Goal: Information Seeking & Learning: Learn about a topic

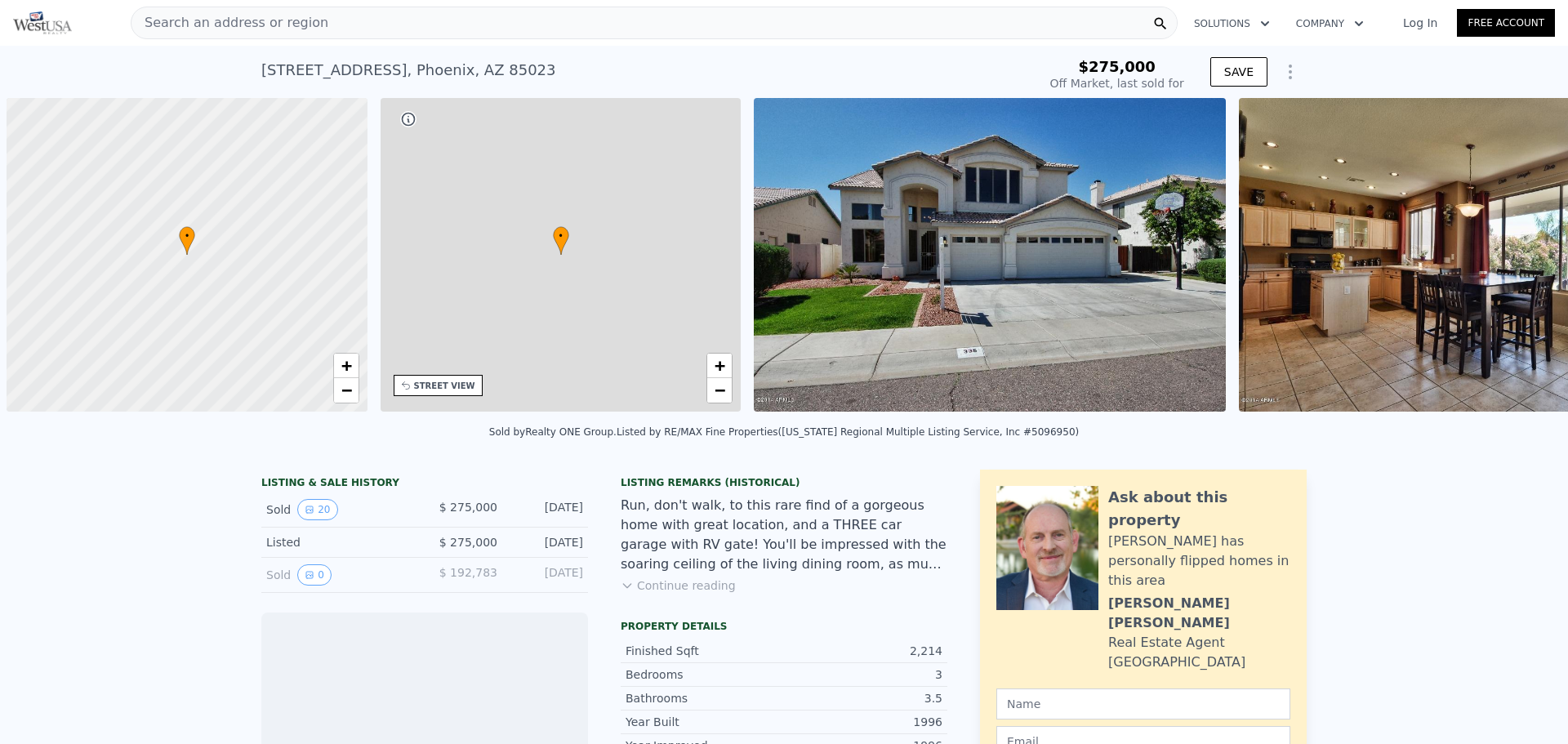
scroll to position [0, 6]
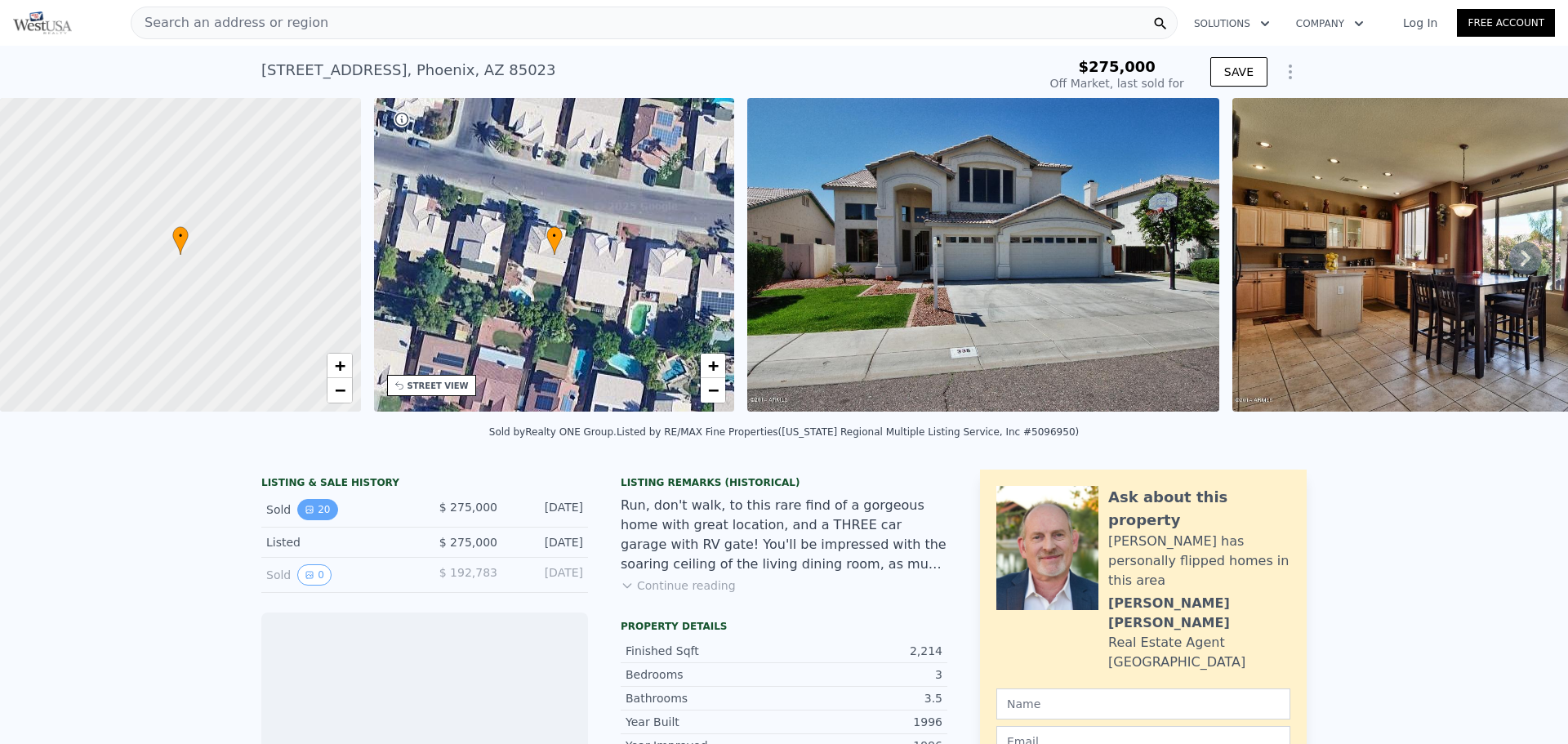
click at [316, 518] on button "20" at bounding box center [318, 510] width 40 height 21
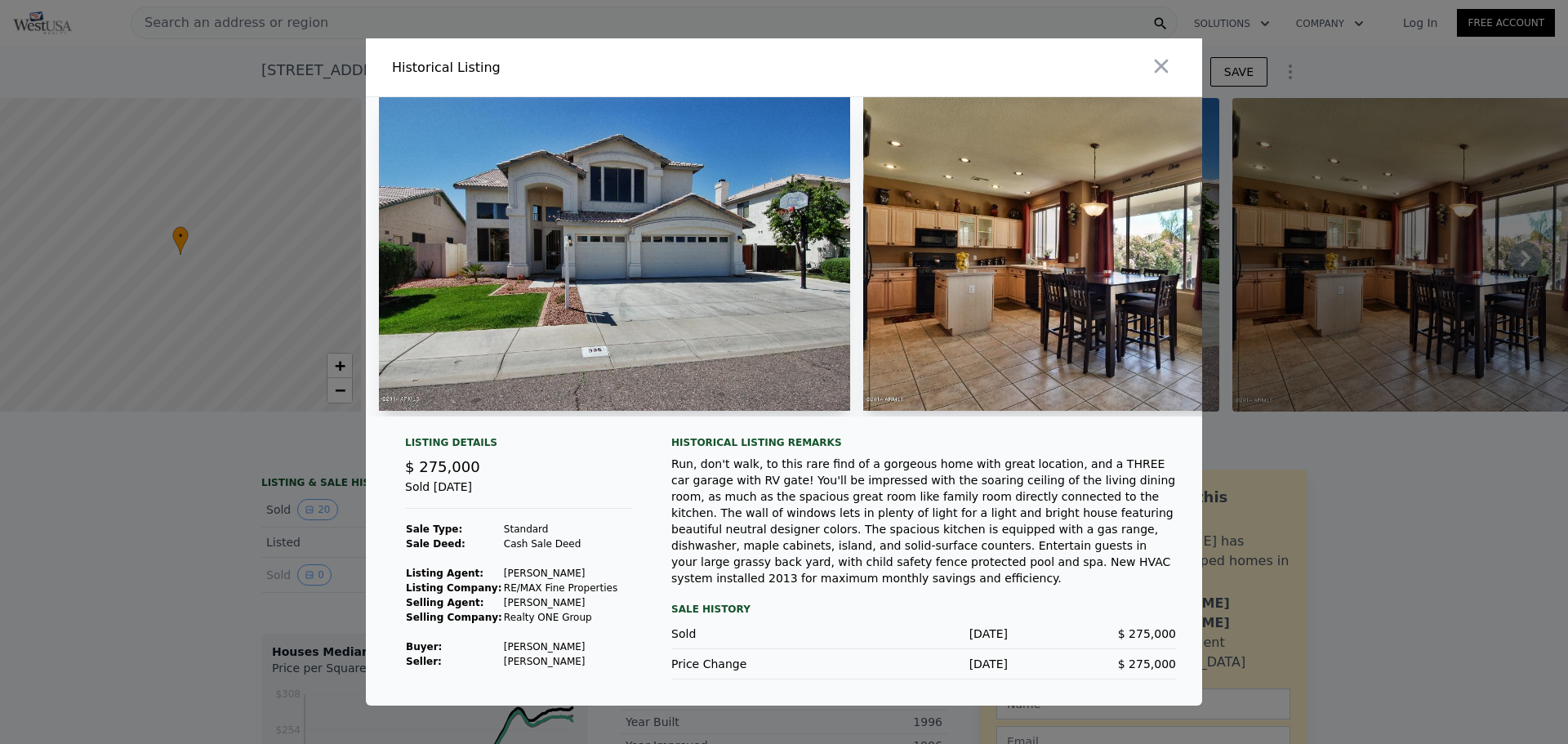
click at [1035, 313] on img at bounding box center [1100, 253] width 474 height 313
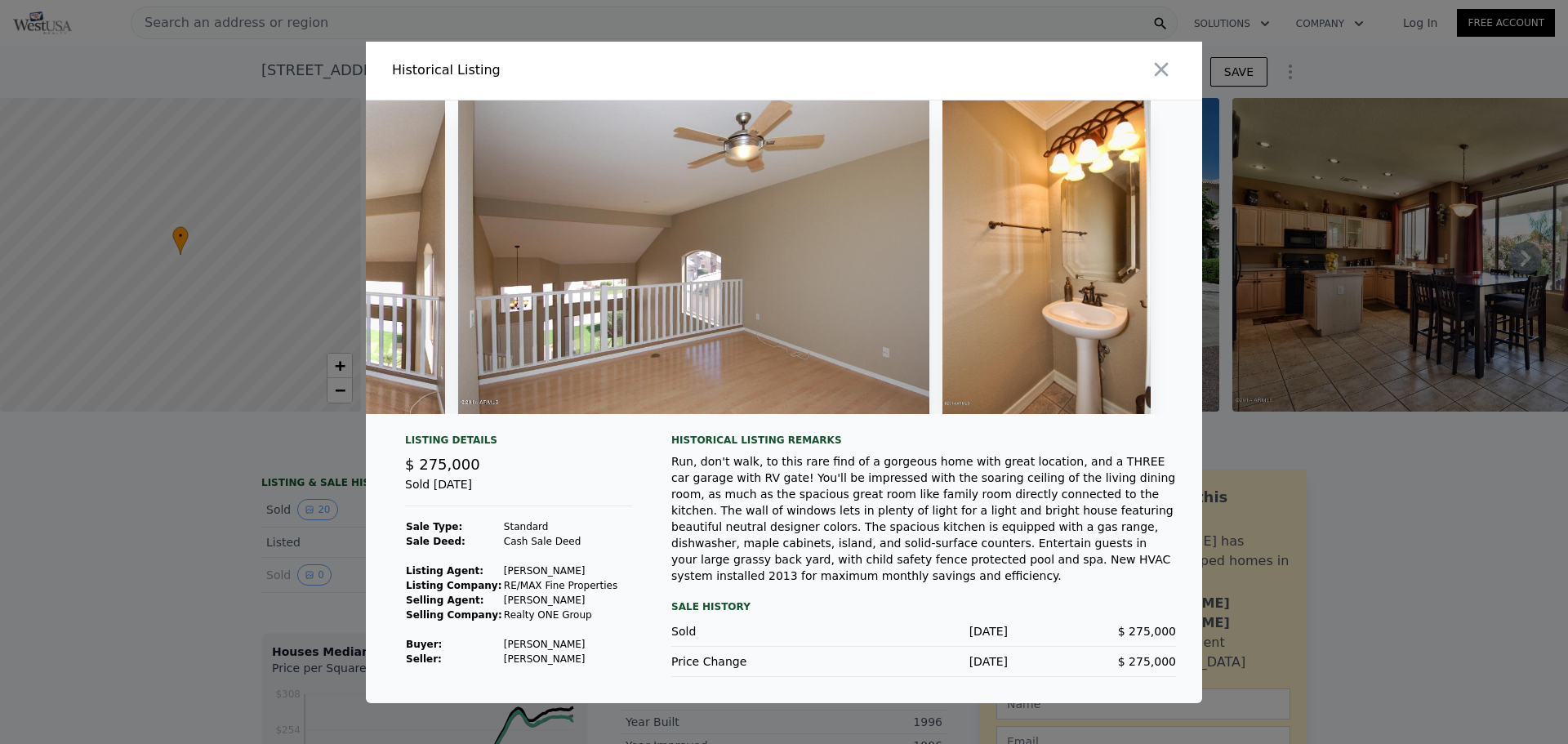
scroll to position [0, 8659]
click at [1166, 73] on icon "button" at bounding box center [1162, 69] width 14 height 14
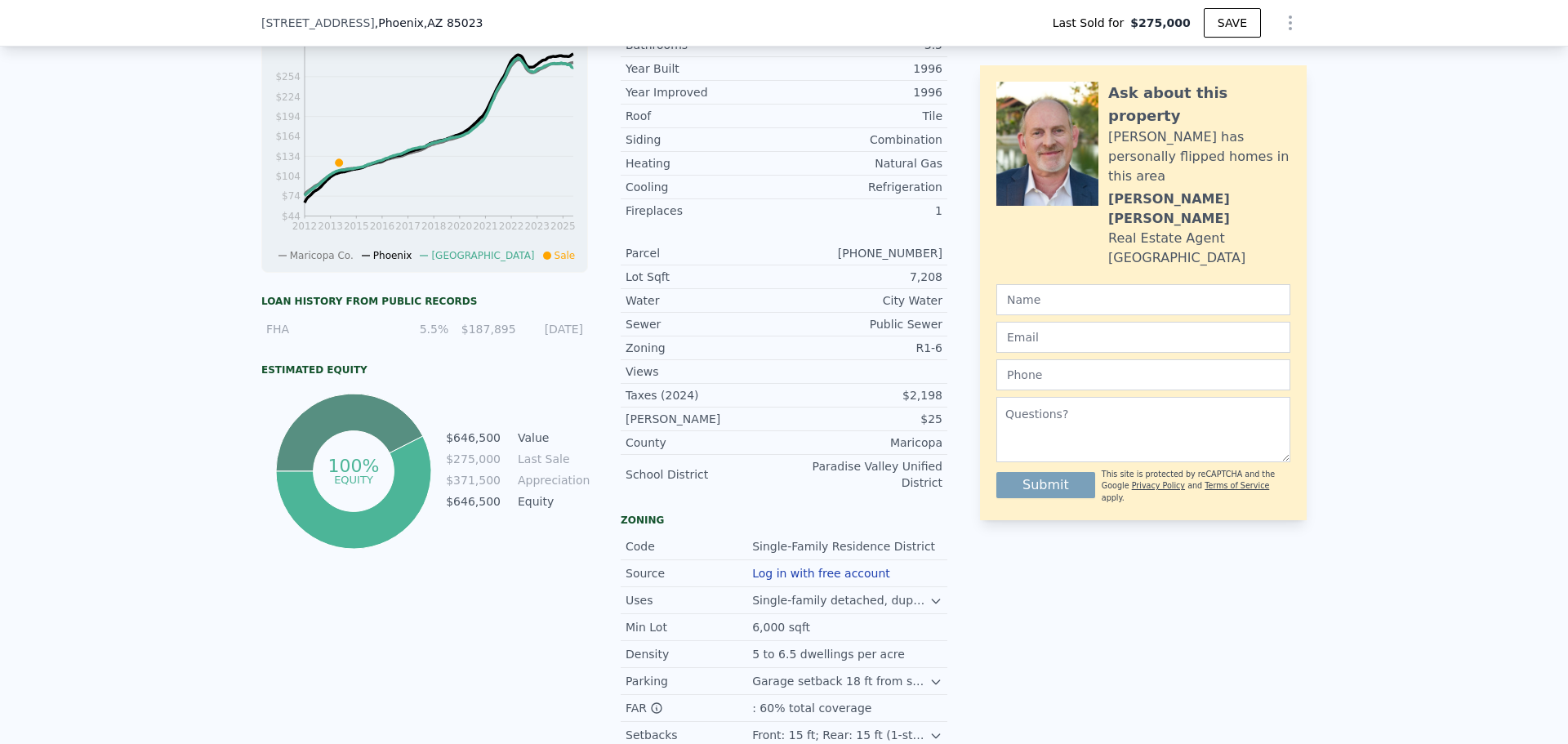
scroll to position [729, 0]
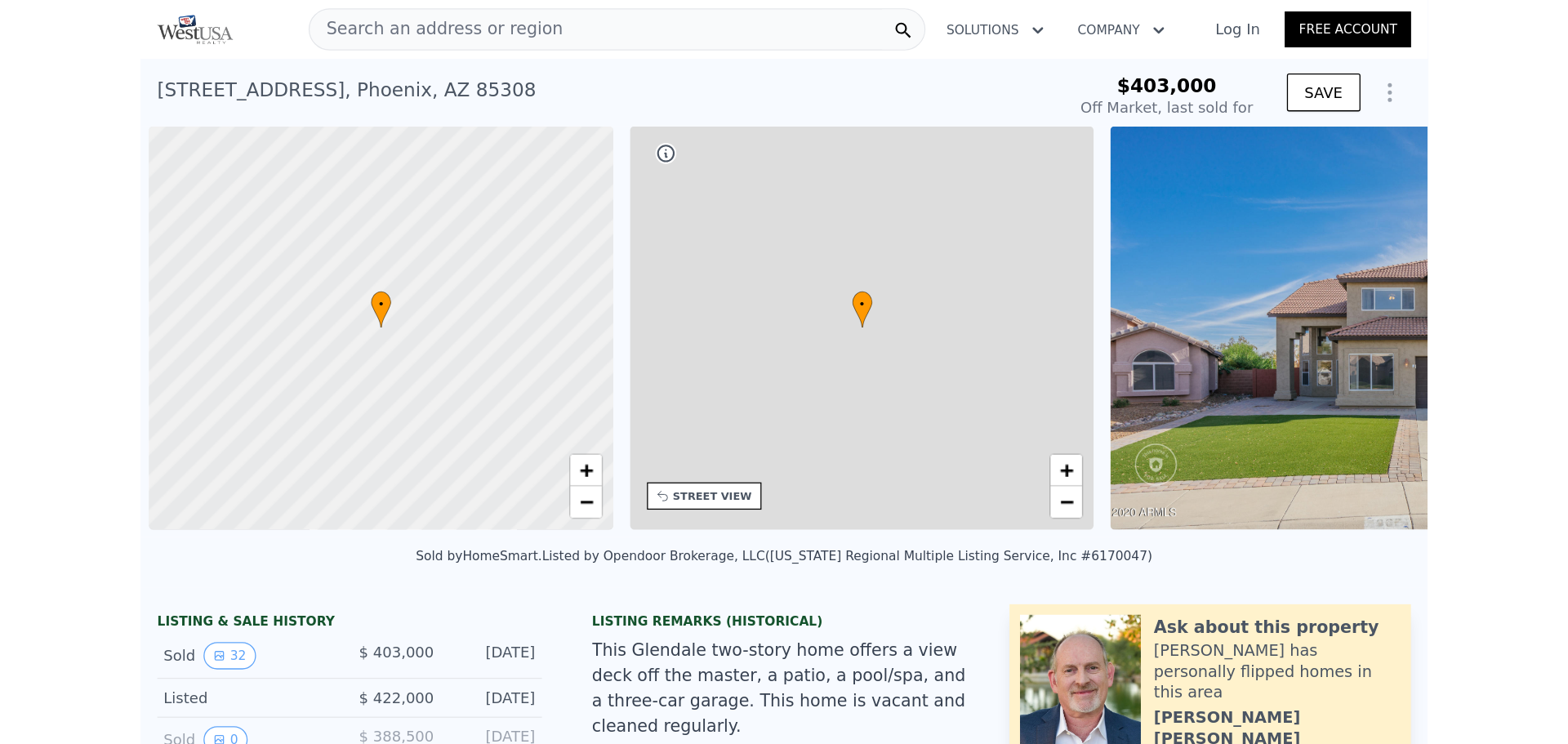
scroll to position [0, 6]
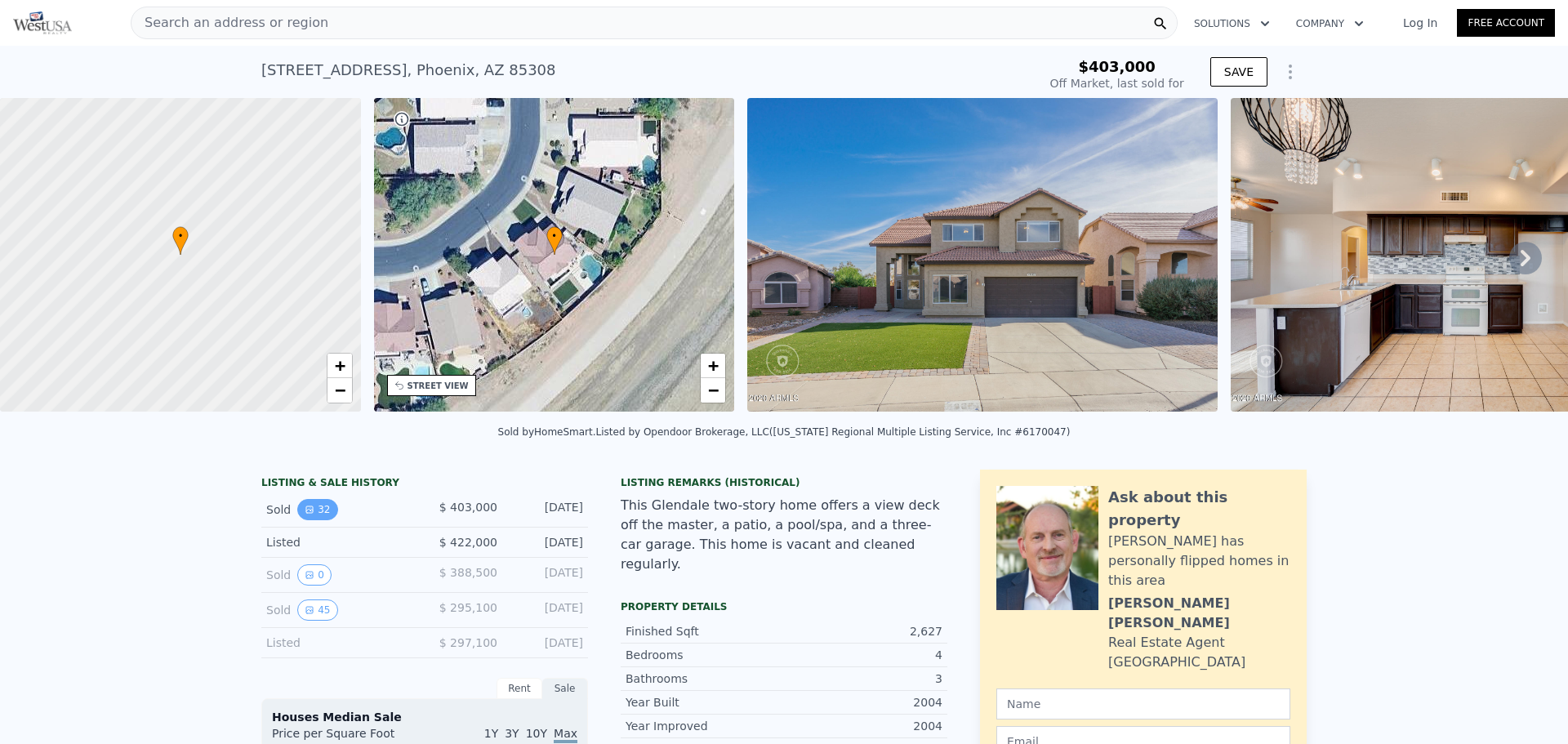
click at [310, 520] on button "32" at bounding box center [318, 510] width 40 height 21
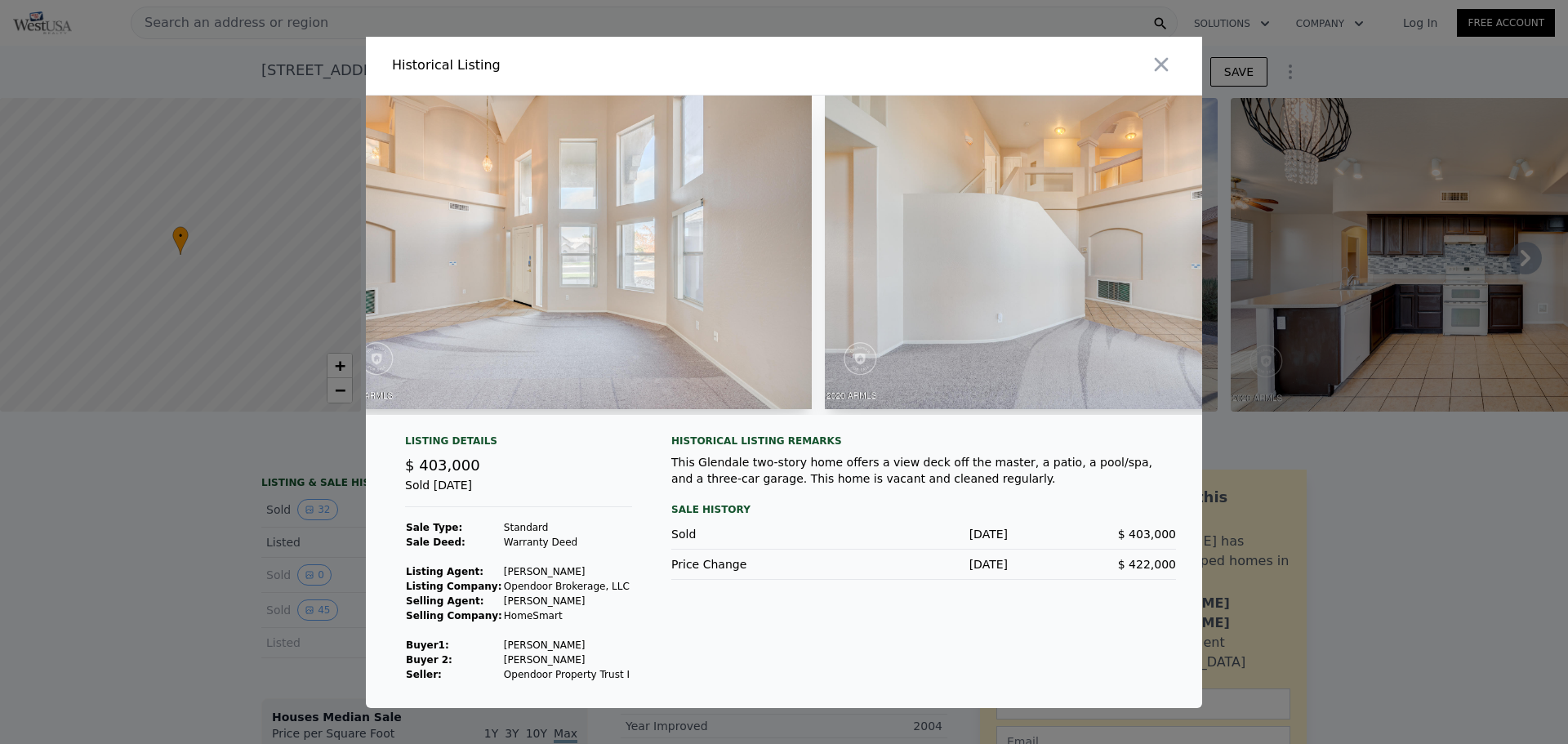
scroll to position [0, 5896]
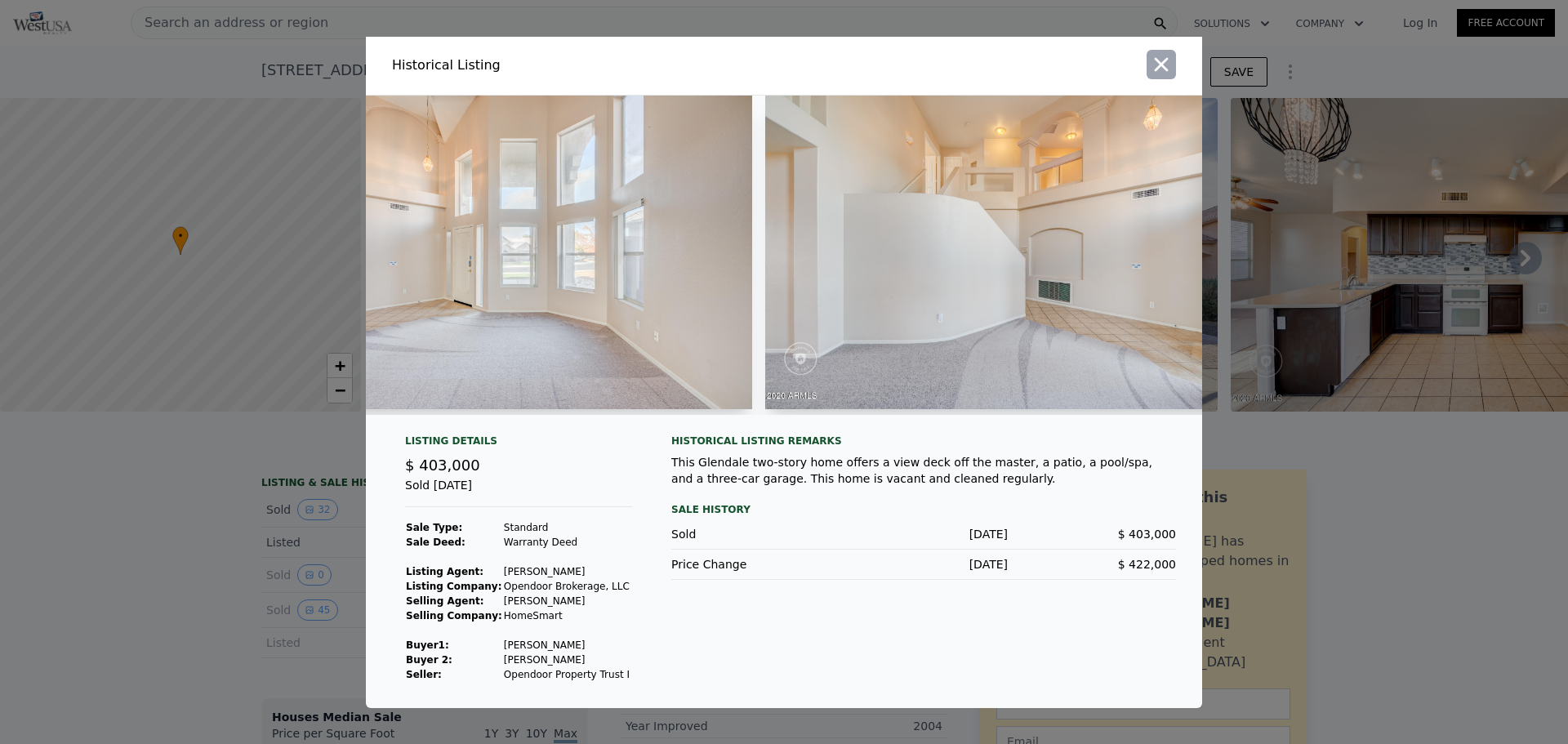
click at [1000, 59] on icon "button" at bounding box center [1162, 64] width 14 height 14
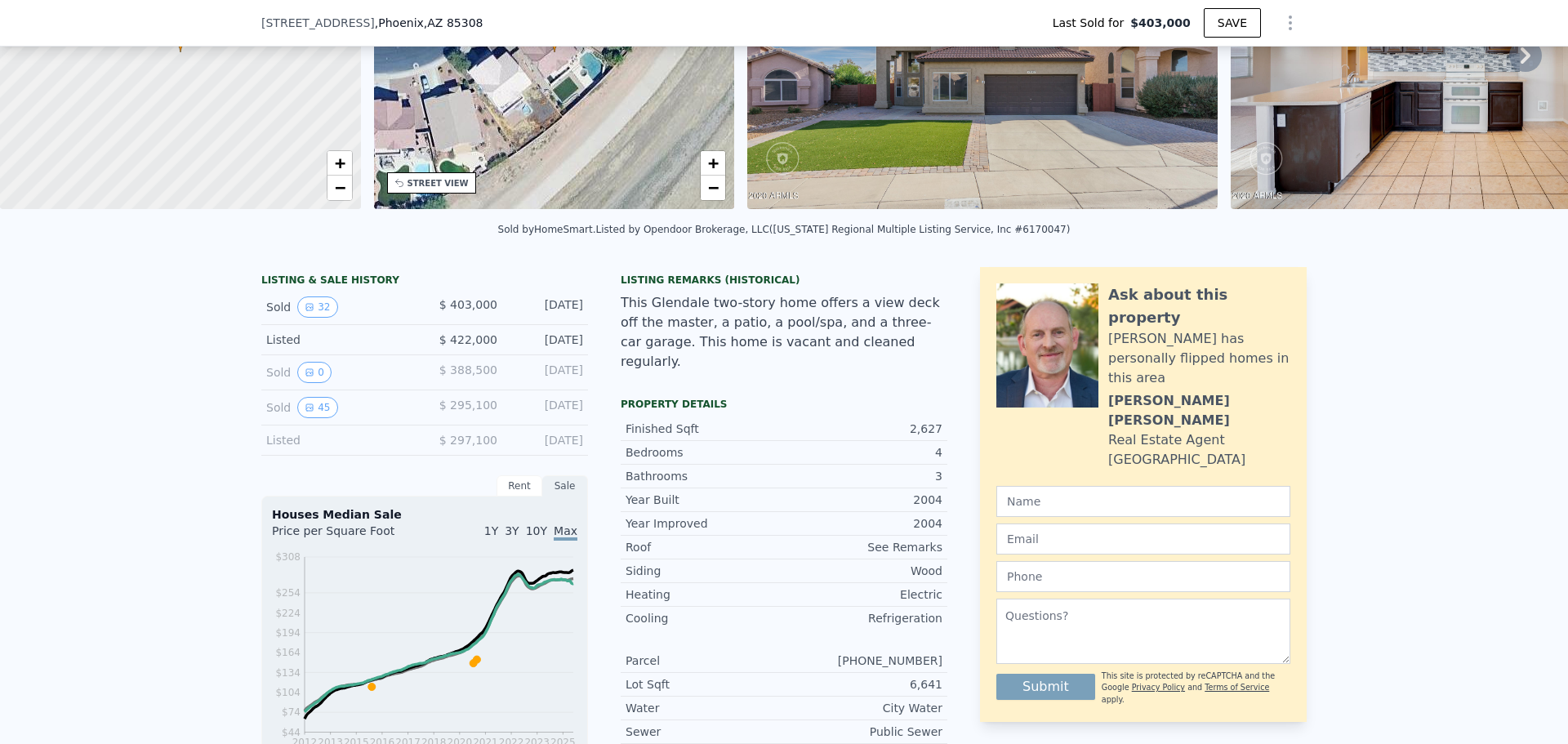
scroll to position [107, 0]
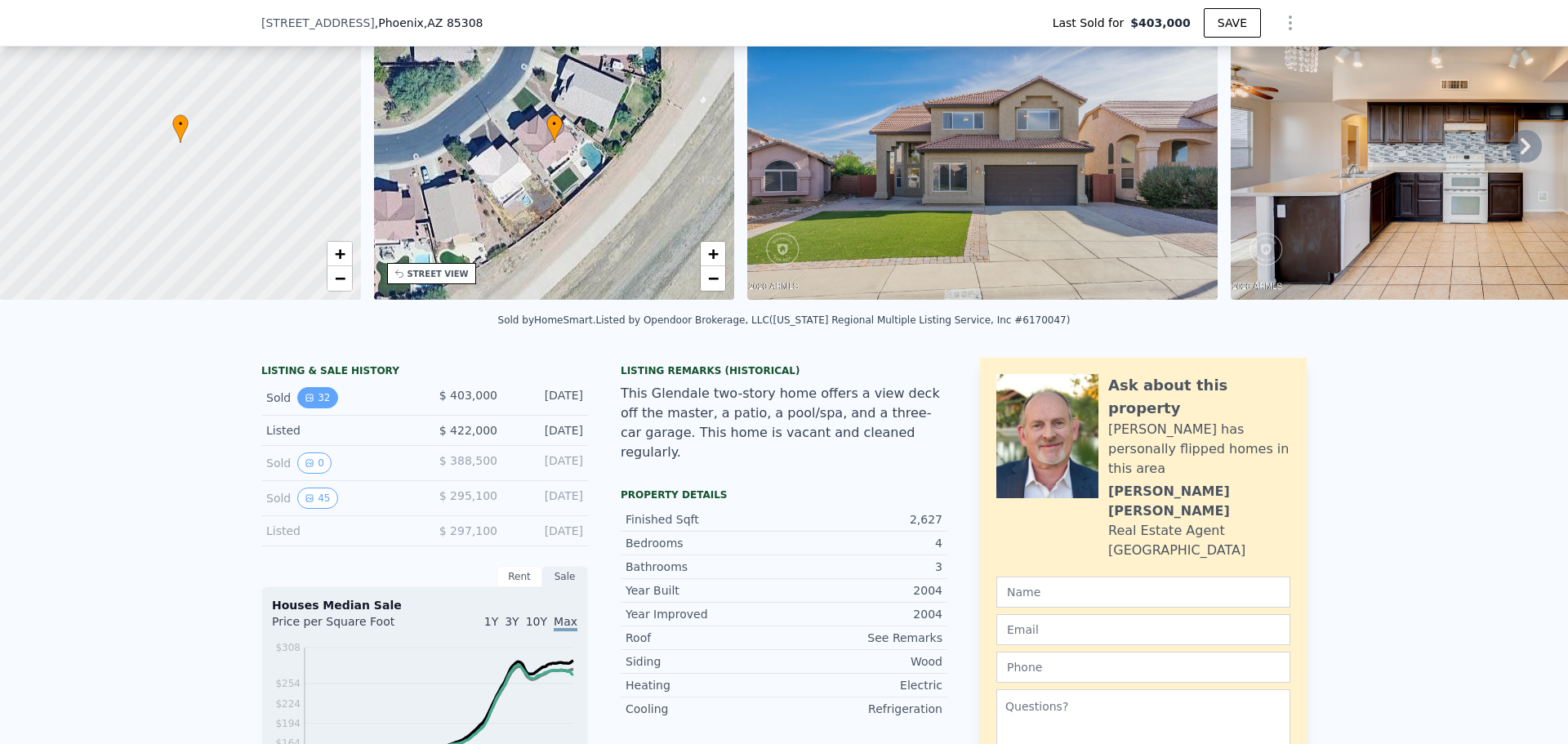
click at [322, 409] on button "32" at bounding box center [318, 397] width 40 height 21
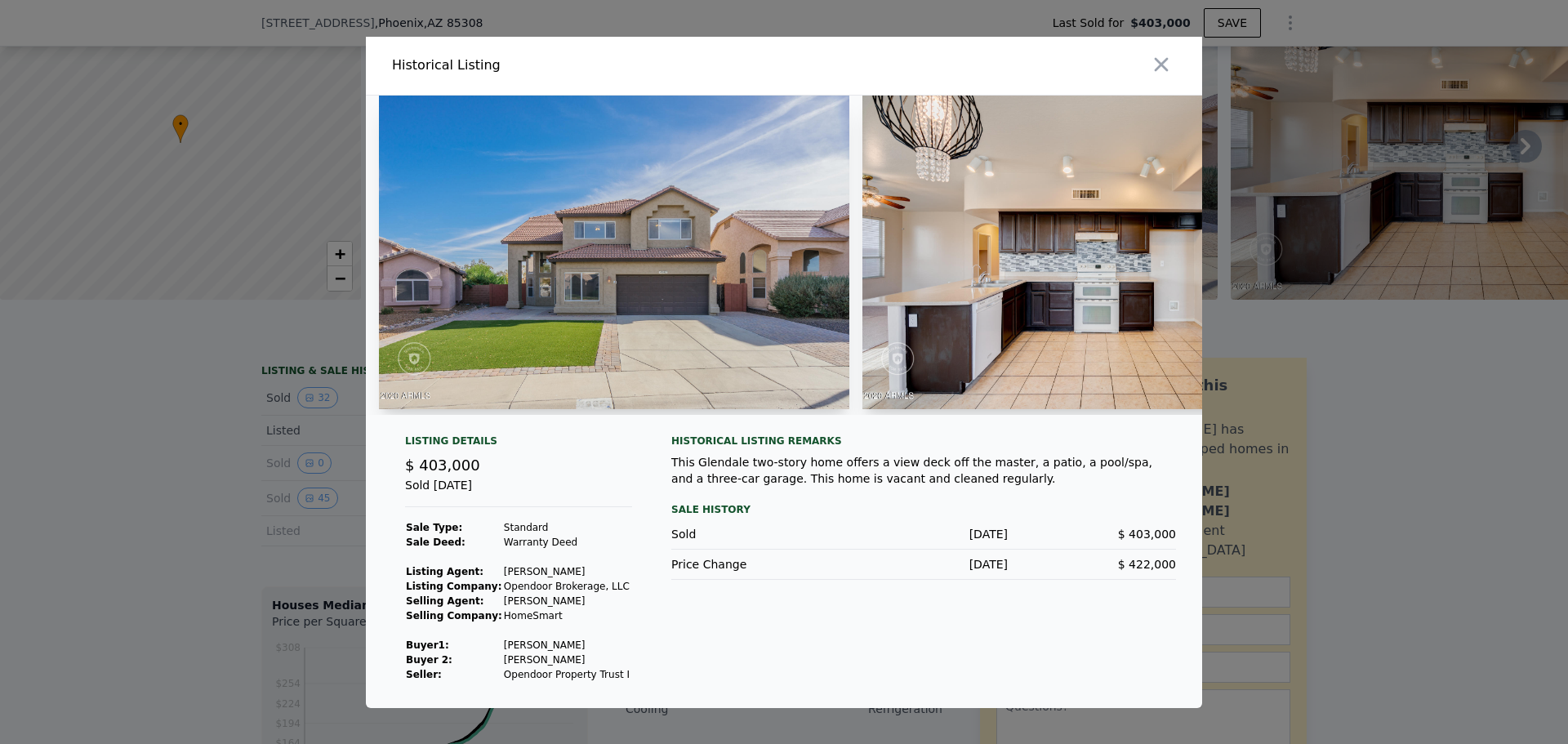
type input "$ 576,000"
type input "$ 118,664"
click at [1000, 53] on icon "button" at bounding box center [1161, 65] width 23 height 23
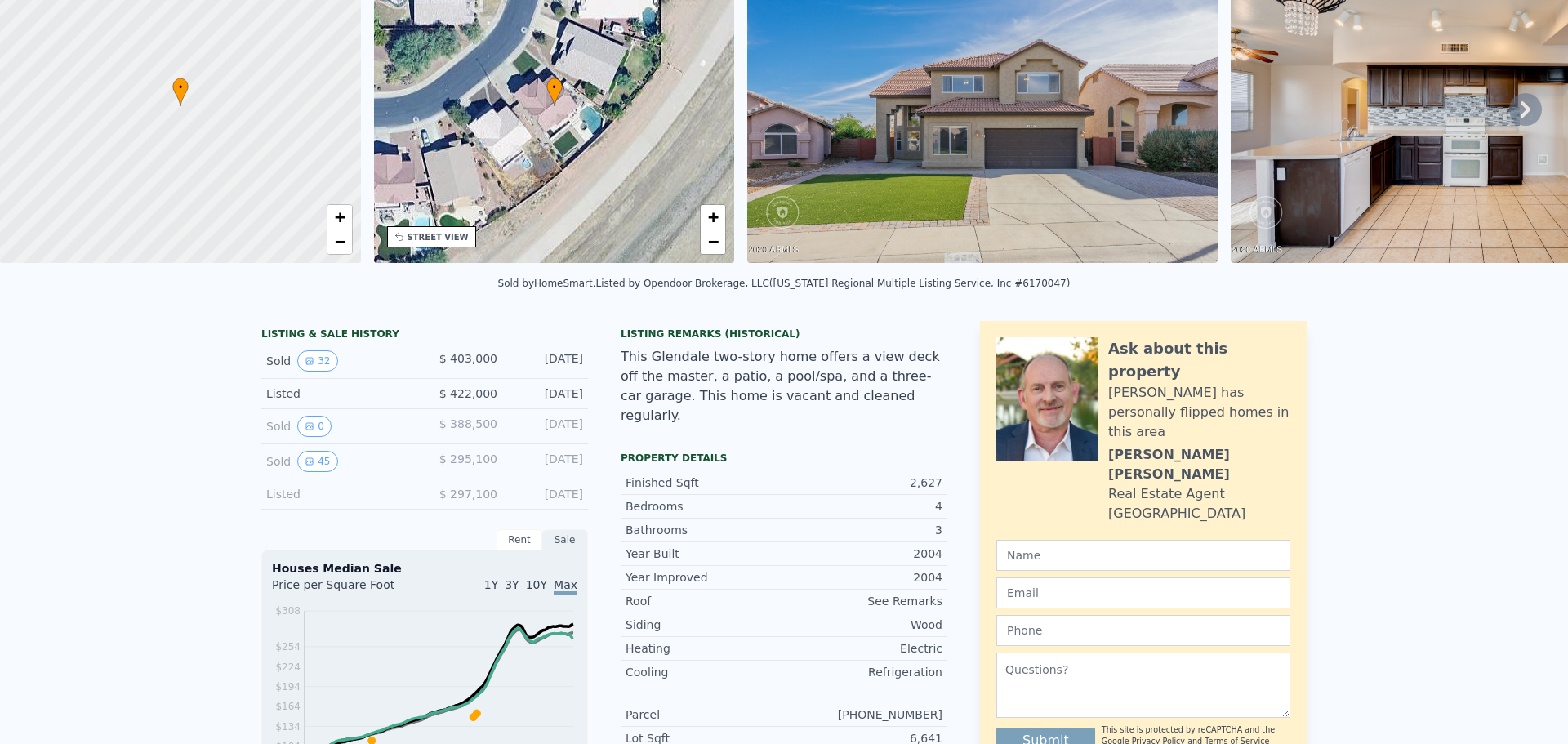
scroll to position [0, 0]
